Goal: Task Accomplishment & Management: Manage account settings

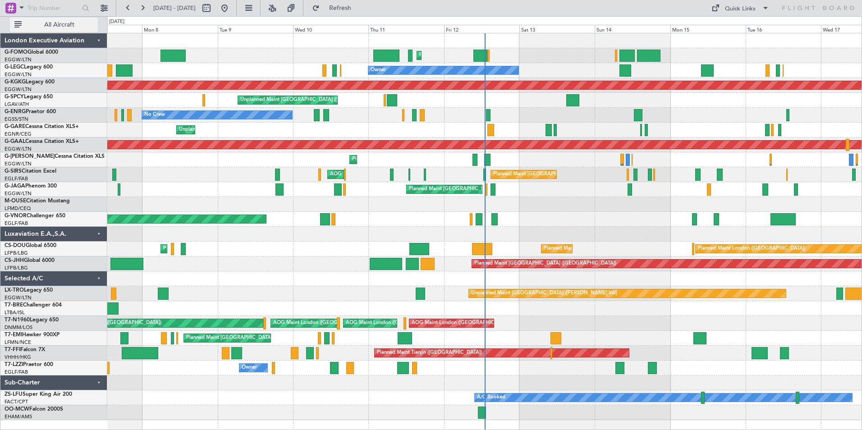
click at [73, 26] on span "All Aircraft" at bounding box center [59, 25] width 72 height 6
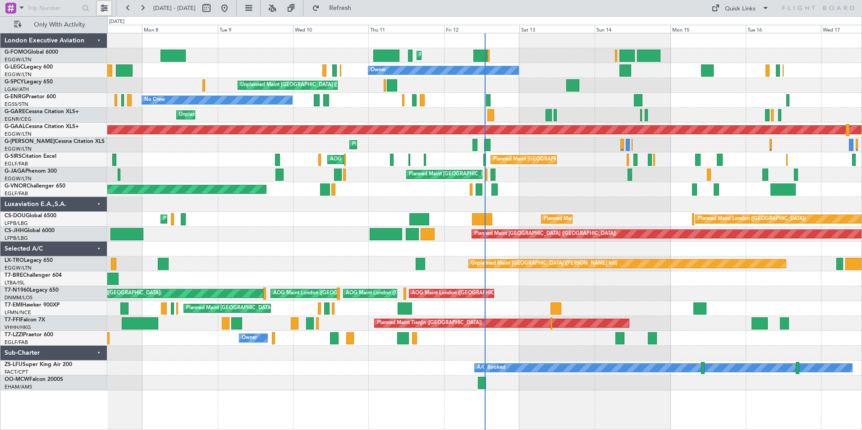
click at [110, 7] on button at bounding box center [104, 8] width 14 height 14
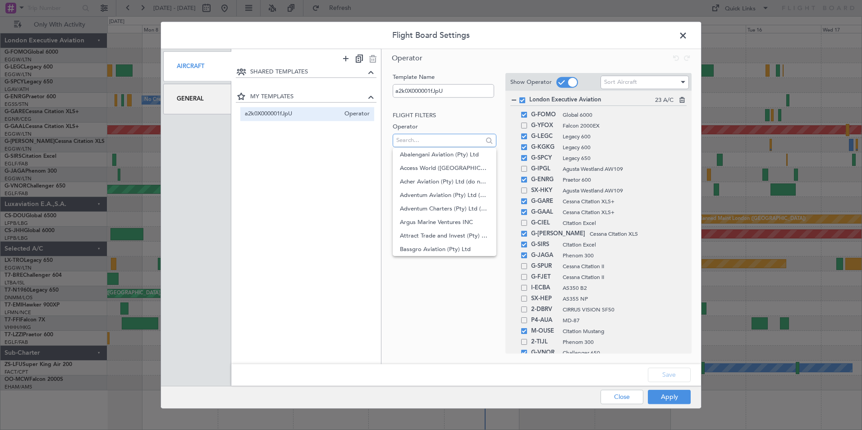
click at [426, 141] on input "text" at bounding box center [439, 140] width 86 height 14
type input "f"
drag, startPoint x: 446, startPoint y: 292, endPoint x: 444, endPoint y: 279, distance: 13.2
click at [450, 290] on div "Template Name a2k0X000001fJpU Flight filters Operator Aircraft Trip filters Sub…" at bounding box center [443, 204] width 105 height 263
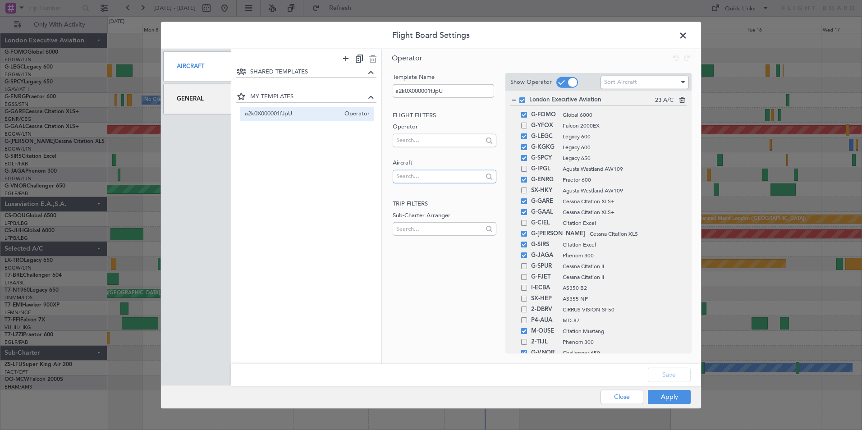
click at [428, 177] on input "text" at bounding box center [439, 177] width 86 height 14
type input "f"
click at [434, 233] on span "F-GPNJ" at bounding box center [444, 232] width 89 height 14
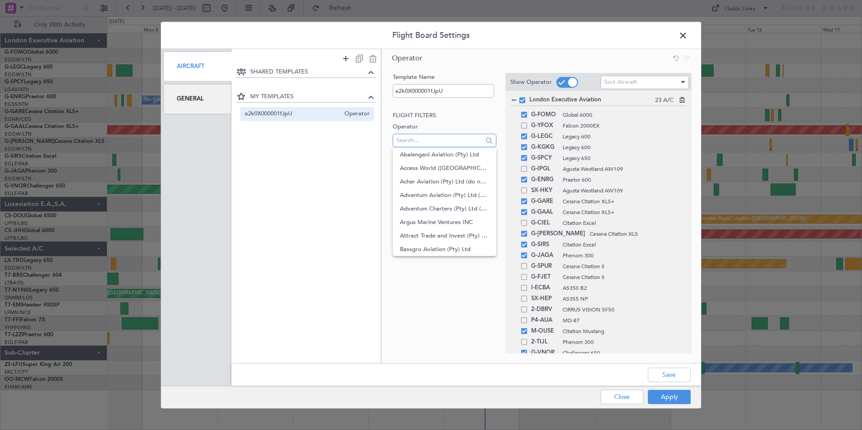
click at [430, 142] on input "text" at bounding box center [439, 140] width 86 height 14
type input "l"
type input "f"
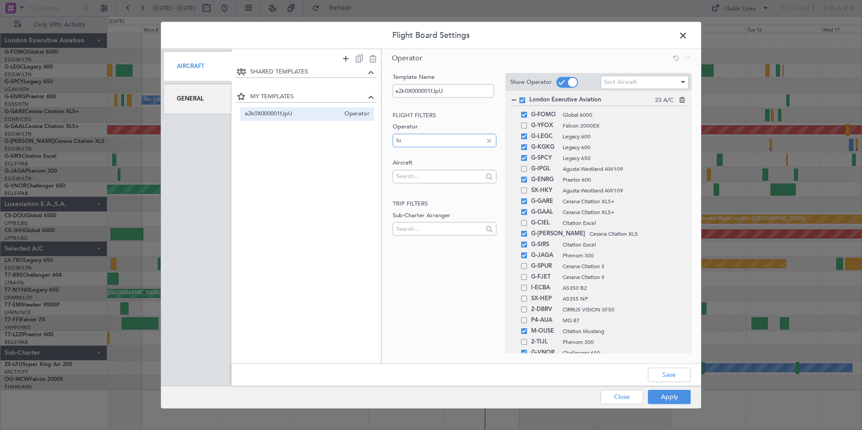
type input "l"
type input "uni"
click at [418, 165] on span "Unijet" at bounding box center [444, 168] width 89 height 14
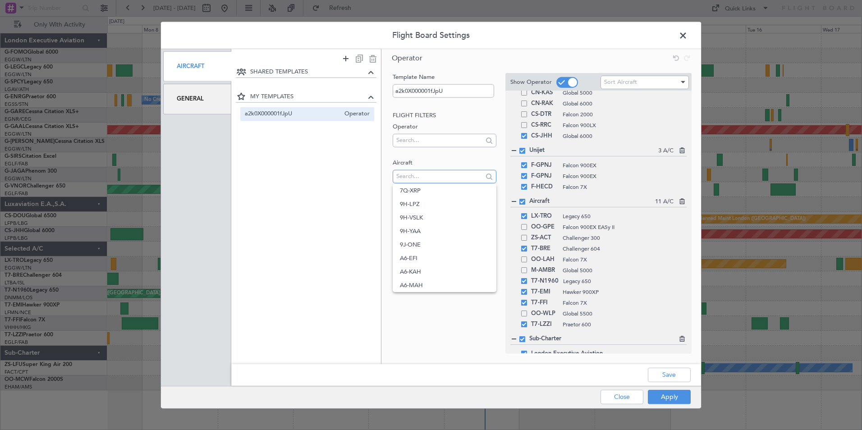
click at [429, 181] on input "text" at bounding box center [439, 177] width 86 height 14
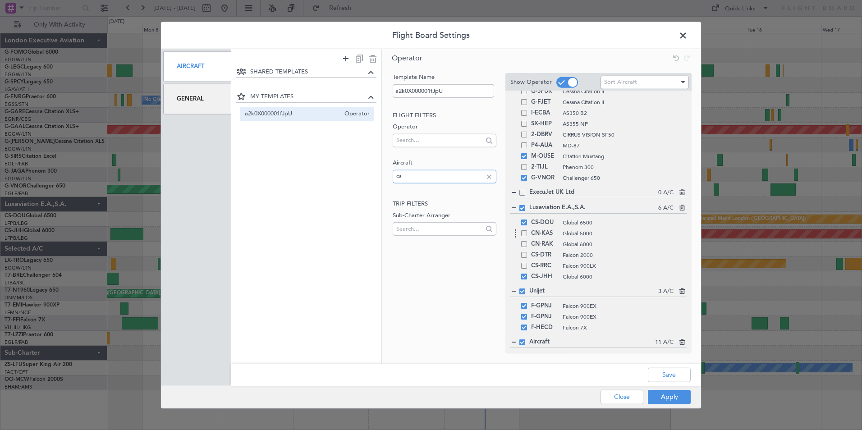
scroll to position [191, 0]
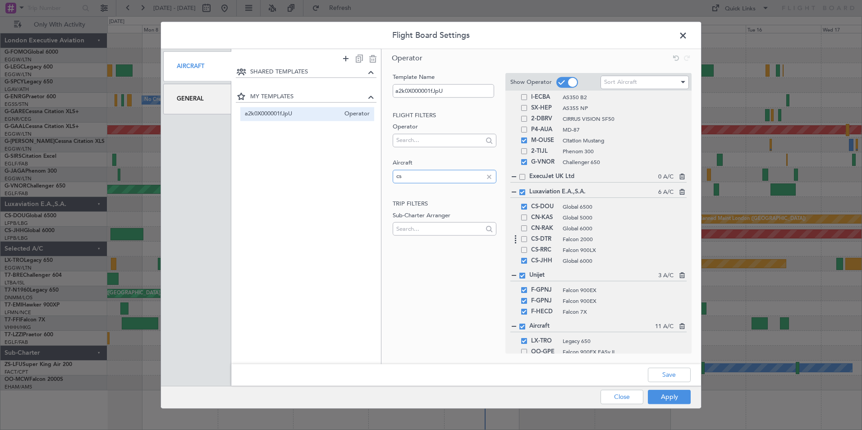
type input "cs"
click at [524, 239] on span at bounding box center [524, 239] width 6 height 6
click at [528, 236] on input "checkbox" at bounding box center [528, 236] width 0 height 0
click at [524, 250] on span at bounding box center [524, 250] width 6 height 6
click at [528, 247] on input "checkbox" at bounding box center [528, 247] width 0 height 0
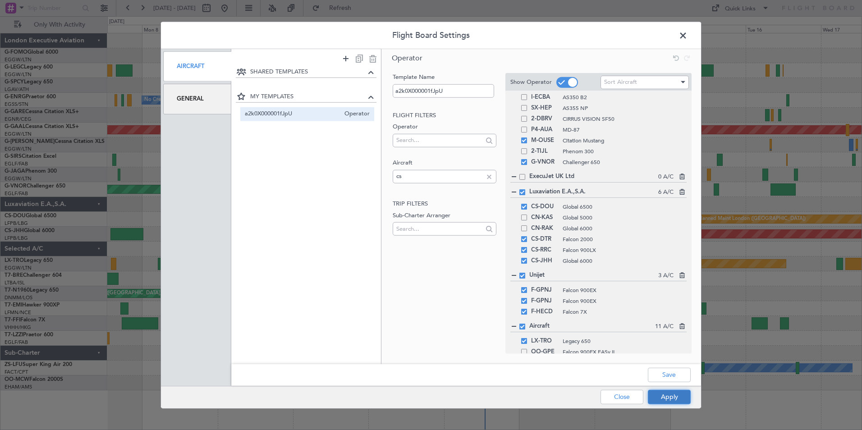
click at [676, 400] on button "Apply" at bounding box center [669, 397] width 43 height 14
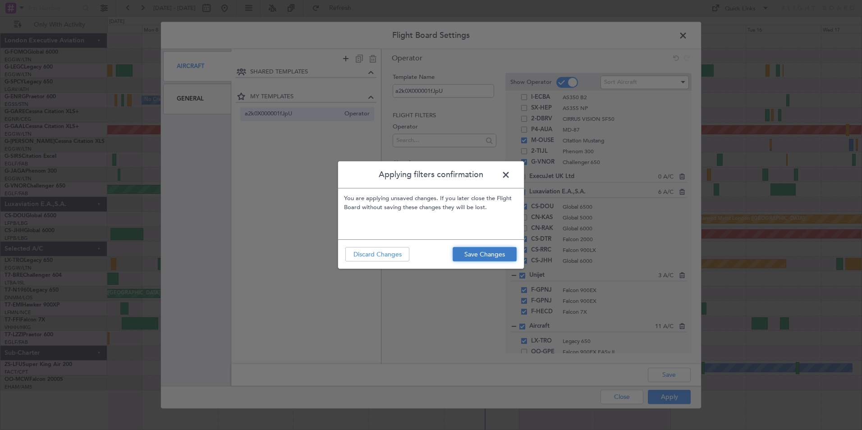
click at [489, 257] on button "Save Changes" at bounding box center [485, 254] width 64 height 14
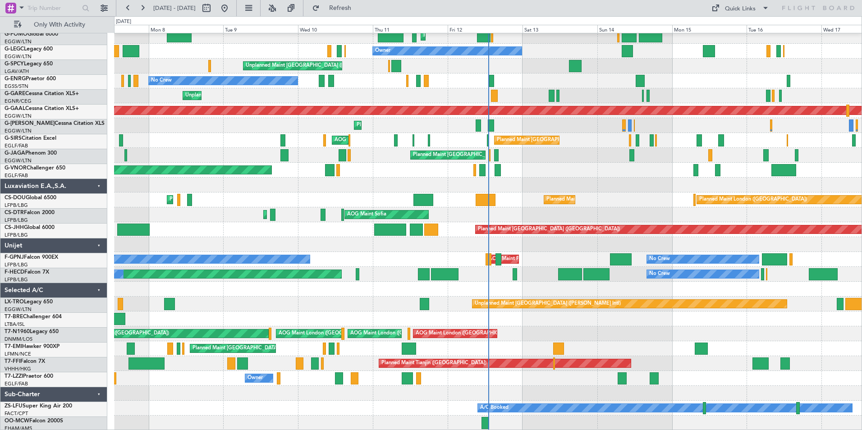
scroll to position [19, 0]
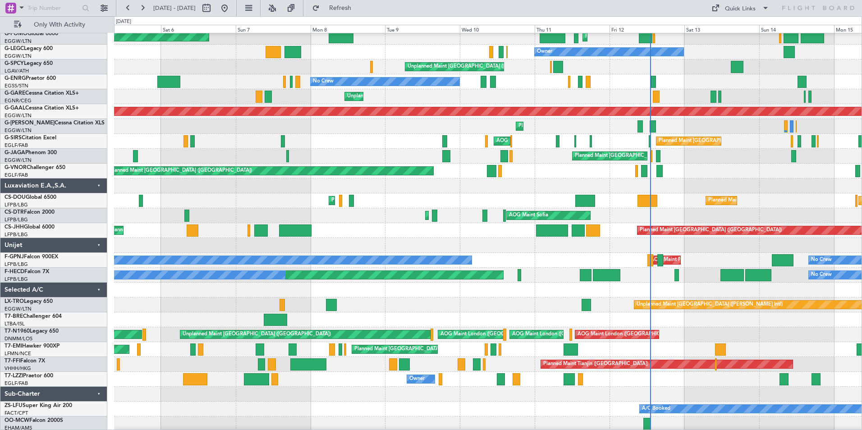
click at [432, 296] on div at bounding box center [488, 290] width 748 height 15
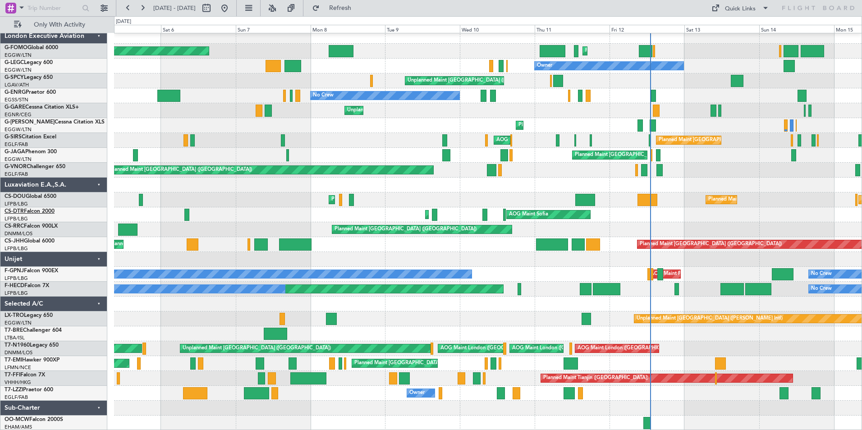
scroll to position [0, 0]
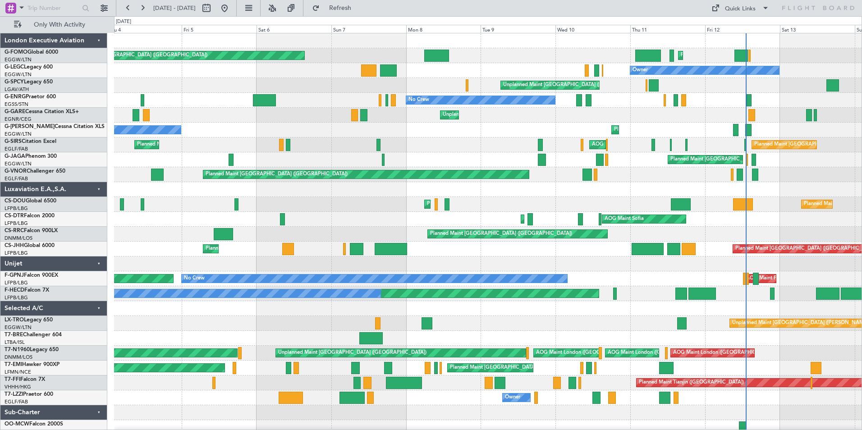
click at [460, 243] on div "Planned Maint [GEOGRAPHIC_DATA] ([GEOGRAPHIC_DATA]) Planned Maint [GEOGRAPHIC_D…" at bounding box center [488, 234] width 748 height 402
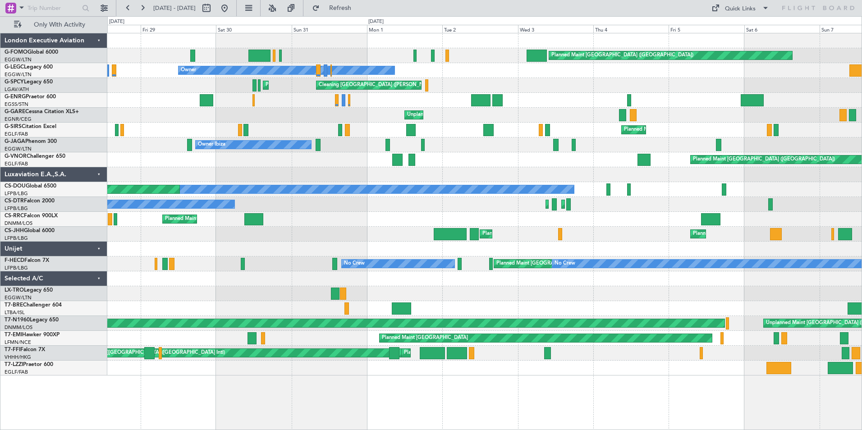
click at [713, 216] on div "Planned Maint [GEOGRAPHIC_DATA] ([GEOGRAPHIC_DATA]) Planned Maint [GEOGRAPHIC_D…" at bounding box center [484, 219] width 754 height 15
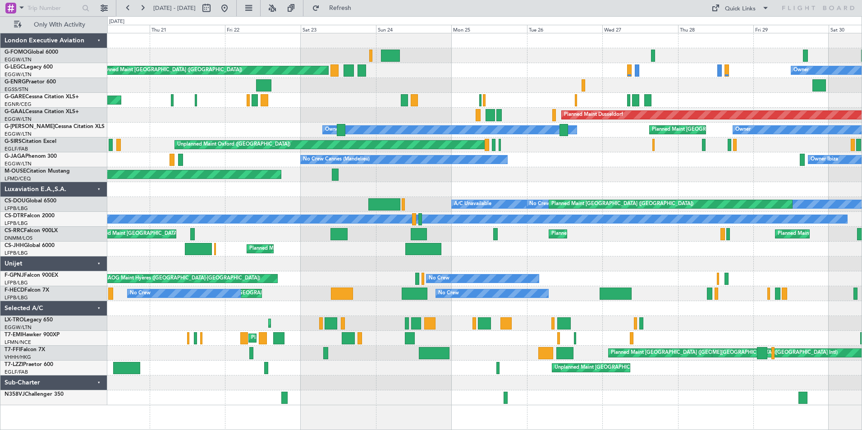
click at [499, 235] on div "Planned Maint [GEOGRAPHIC_DATA] ([GEOGRAPHIC_DATA]) Planned Maint [GEOGRAPHIC_D…" at bounding box center [484, 234] width 754 height 15
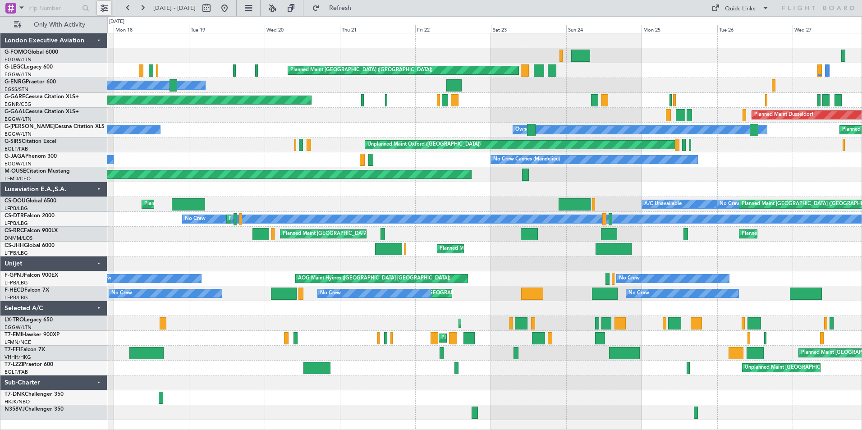
click at [100, 10] on button at bounding box center [104, 8] width 14 height 14
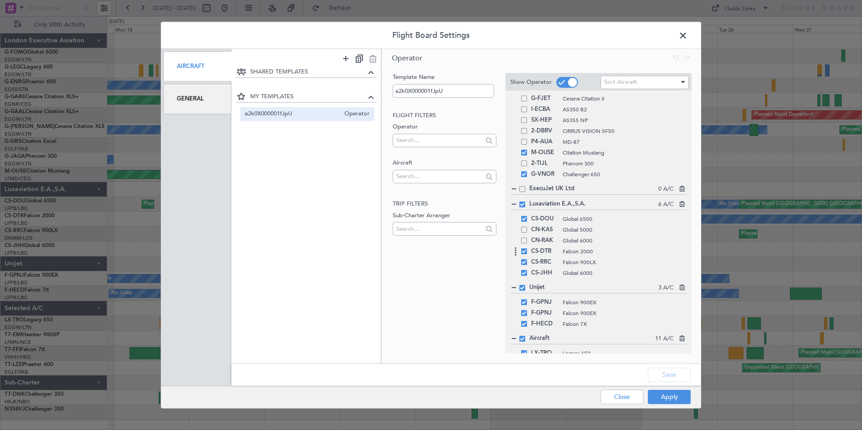
scroll to position [180, 0]
click at [524, 258] on span at bounding box center [524, 261] width 6 height 6
click at [528, 258] on input "checkbox" at bounding box center [528, 258] width 0 height 0
click at [525, 248] on span at bounding box center [524, 250] width 6 height 6
click at [528, 247] on input "checkbox" at bounding box center [528, 247] width 0 height 0
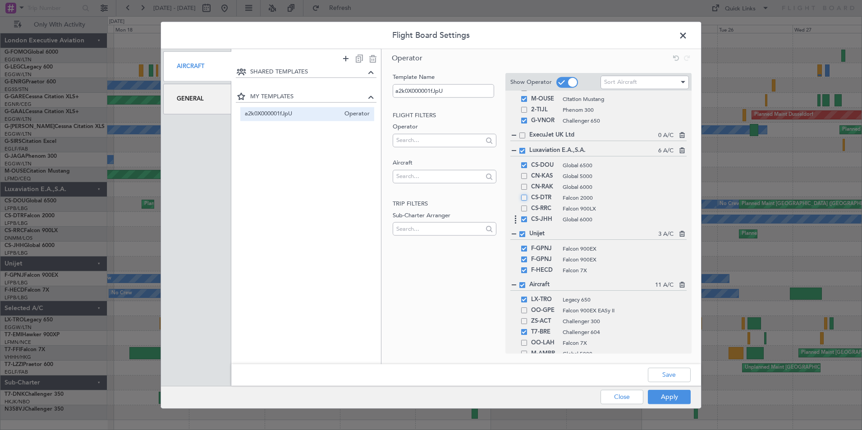
scroll to position [271, 0]
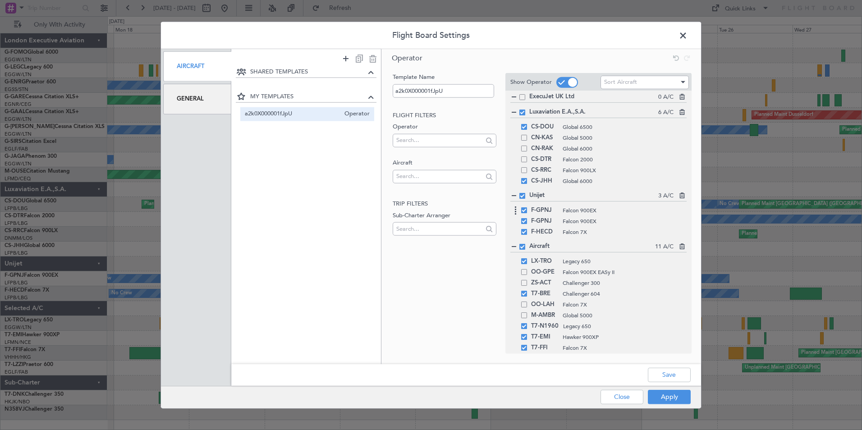
click at [520, 205] on icon at bounding box center [516, 210] width 11 height 11
click at [524, 214] on div "F-GPNJ Falcon 900EX" at bounding box center [599, 210] width 176 height 11
click at [526, 212] on span at bounding box center [524, 210] width 6 height 6
click at [528, 207] on input "checkbox" at bounding box center [528, 207] width 0 height 0
click at [525, 230] on span at bounding box center [524, 232] width 6 height 6
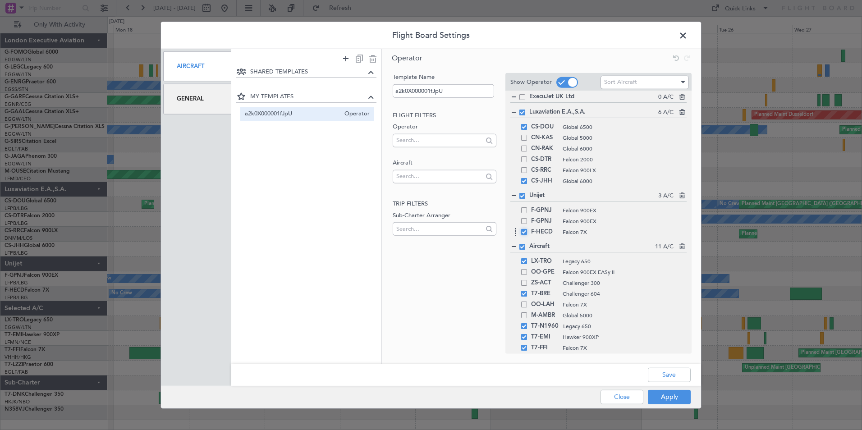
click at [528, 229] on input "checkbox" at bounding box center [528, 229] width 0 height 0
click at [664, 394] on button "Apply" at bounding box center [669, 397] width 43 height 14
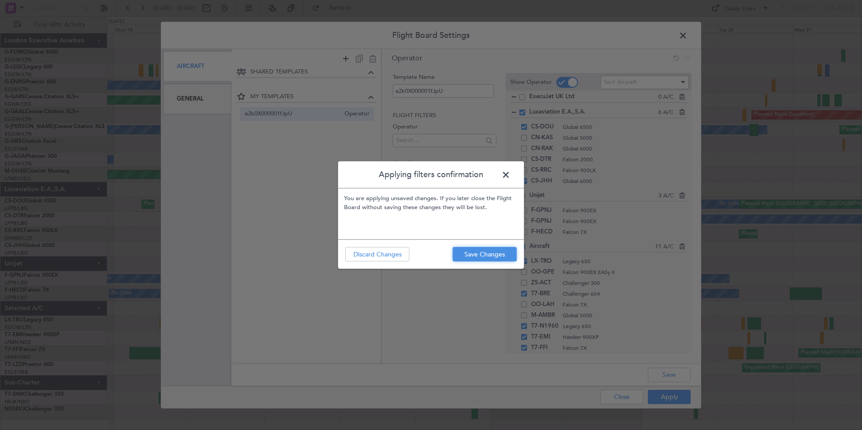
click at [477, 248] on button "Save Changes" at bounding box center [485, 254] width 64 height 14
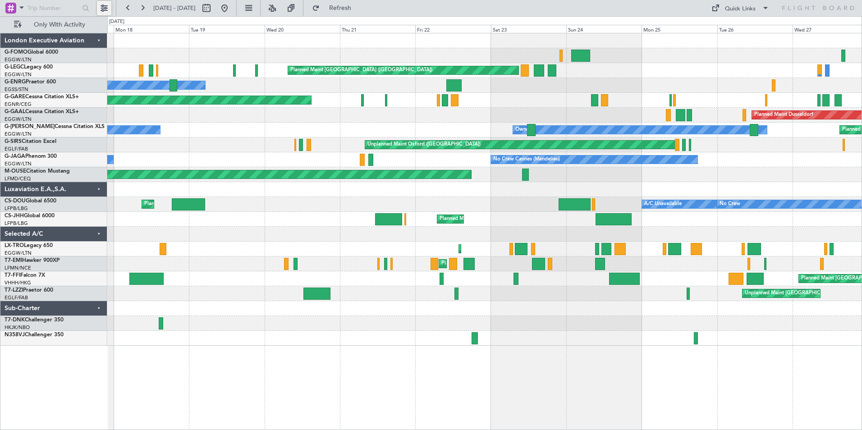
click at [102, 10] on button at bounding box center [104, 8] width 14 height 14
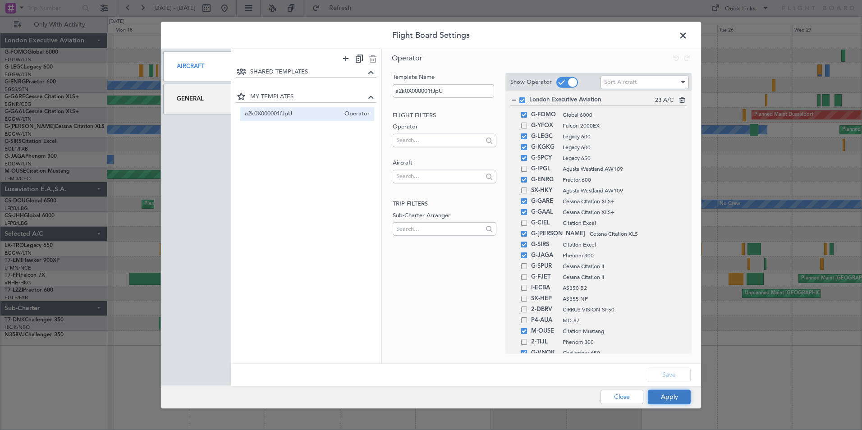
click at [665, 391] on button "Apply" at bounding box center [669, 397] width 43 height 14
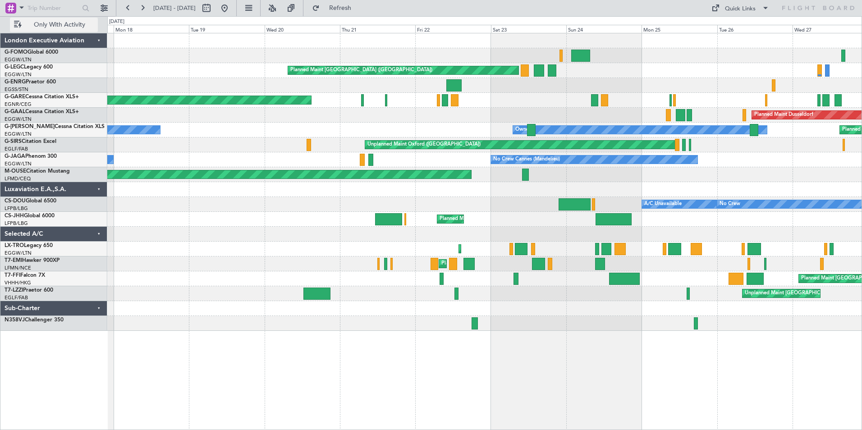
click at [47, 27] on span "Only With Activity" at bounding box center [59, 25] width 72 height 6
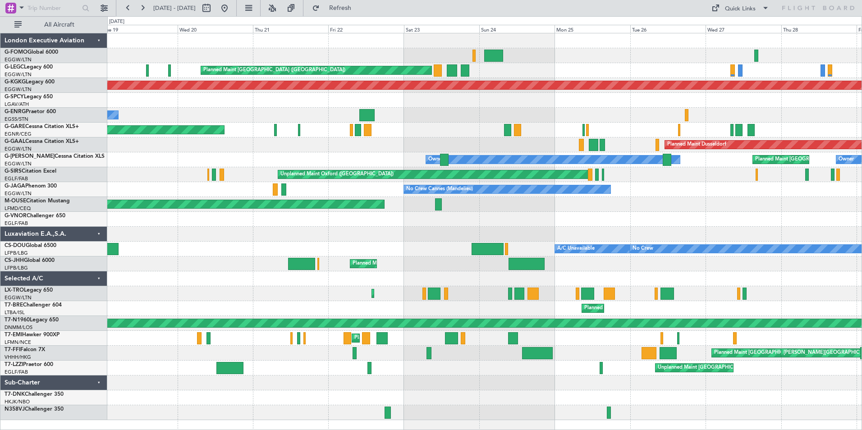
click at [215, 94] on div "Planned Maint Windsor Locks ([PERSON_NAME] Intl) Planned Maint [GEOGRAPHIC_DATA…" at bounding box center [484, 226] width 754 height 387
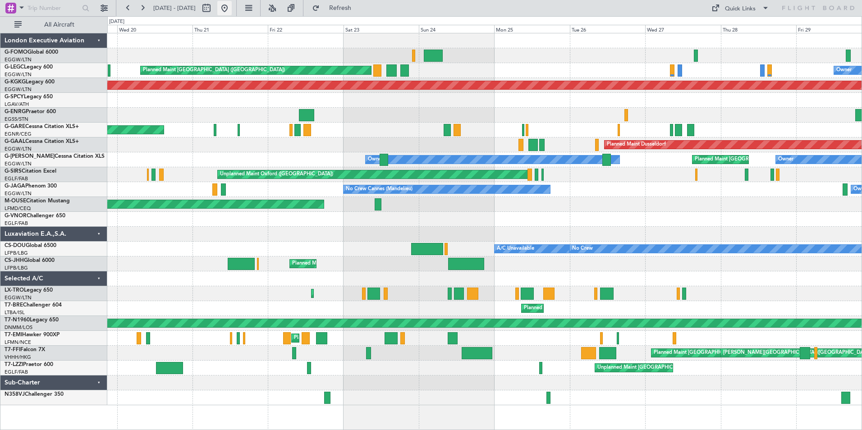
click at [232, 10] on button at bounding box center [224, 8] width 14 height 14
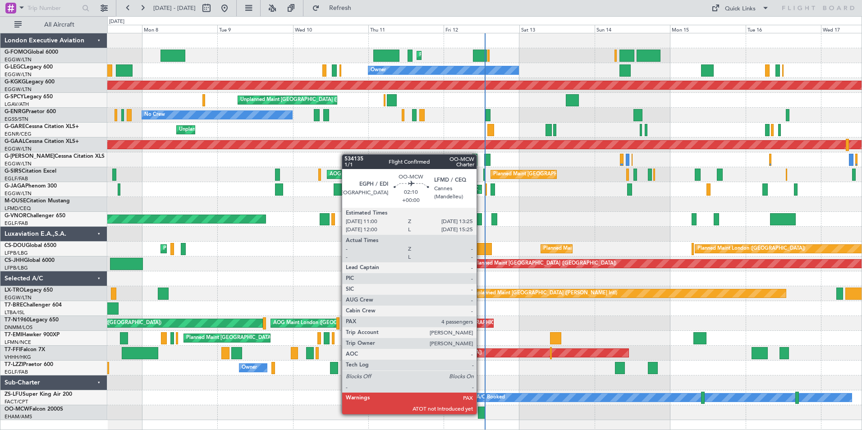
click at [481, 414] on div at bounding box center [482, 413] width 8 height 12
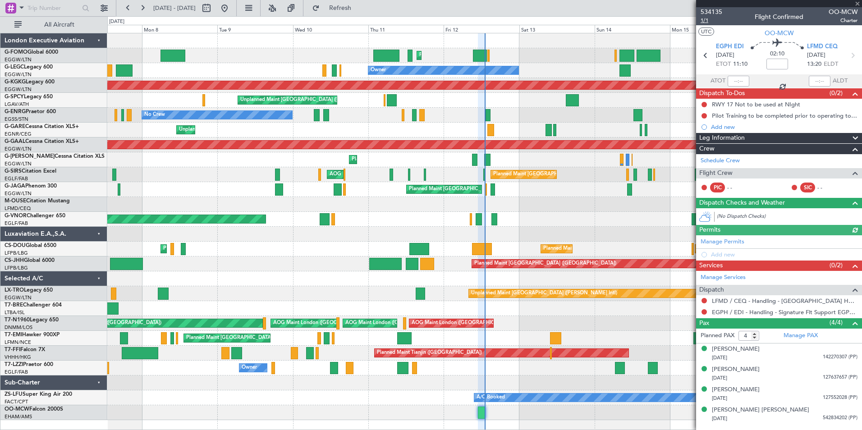
click at [709, 18] on span "1/1" at bounding box center [712, 21] width 22 height 8
click at [359, 8] on span "Refresh" at bounding box center [341, 8] width 38 height 6
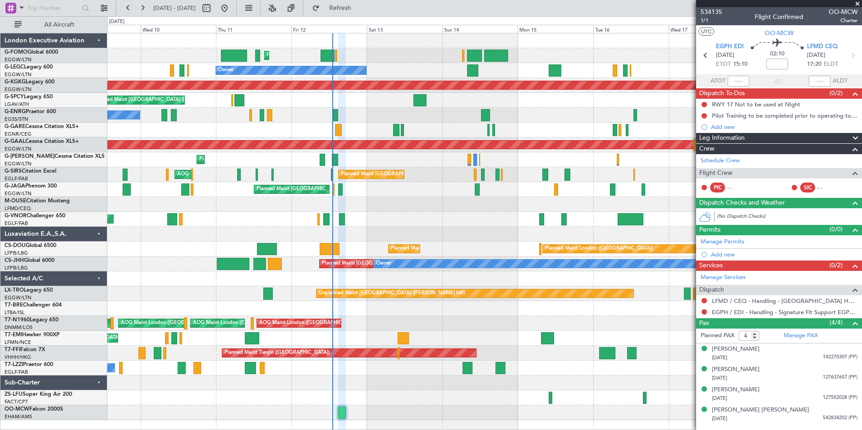
click at [276, 147] on div "Planned Maint [GEOGRAPHIC_DATA] ([GEOGRAPHIC_DATA]) Planned Maint [GEOGRAPHIC_D…" at bounding box center [484, 226] width 754 height 387
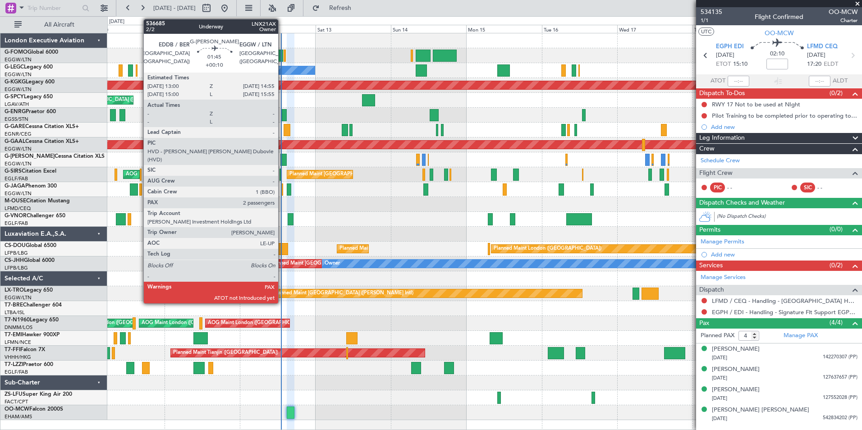
click at [282, 161] on div at bounding box center [284, 160] width 6 height 12
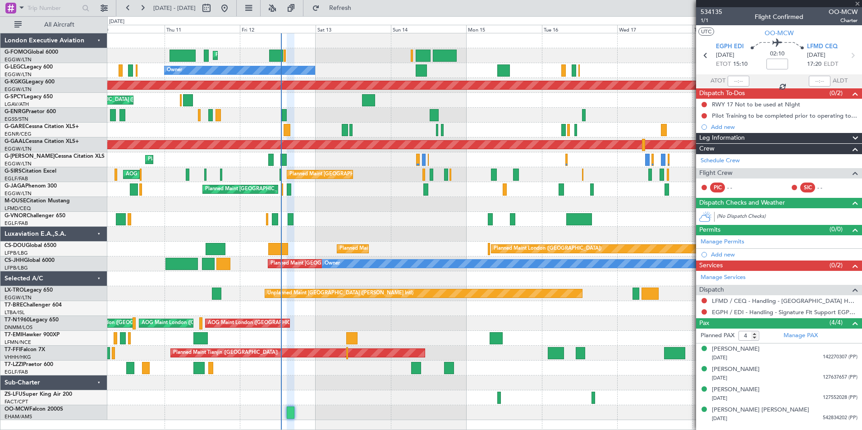
type input "+00:10"
type input "2"
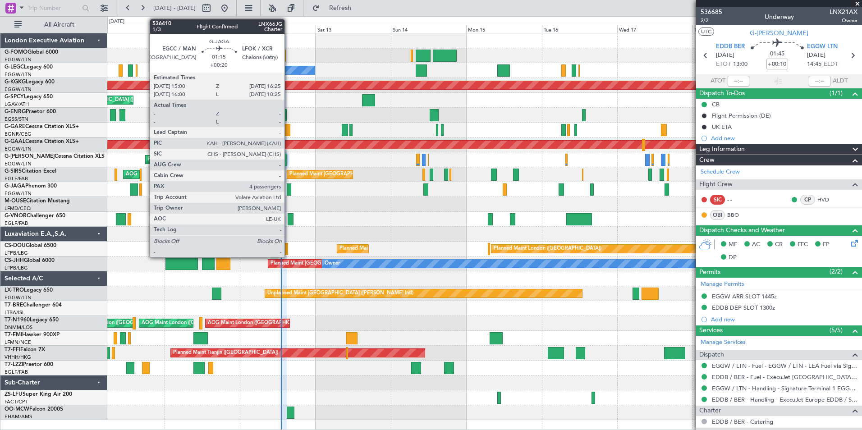
click at [289, 193] on div at bounding box center [289, 190] width 5 height 12
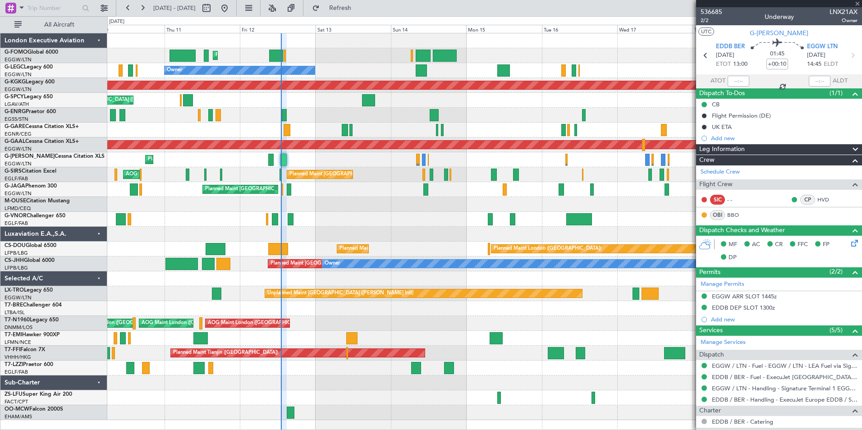
type input "+00:20"
type input "4"
